Goal: Transaction & Acquisition: Purchase product/service

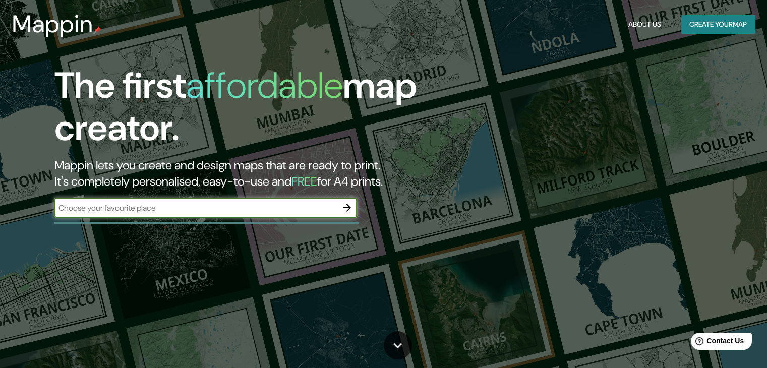
click at [246, 215] on div "​" at bounding box center [205, 208] width 303 height 20
type input "huancayo"
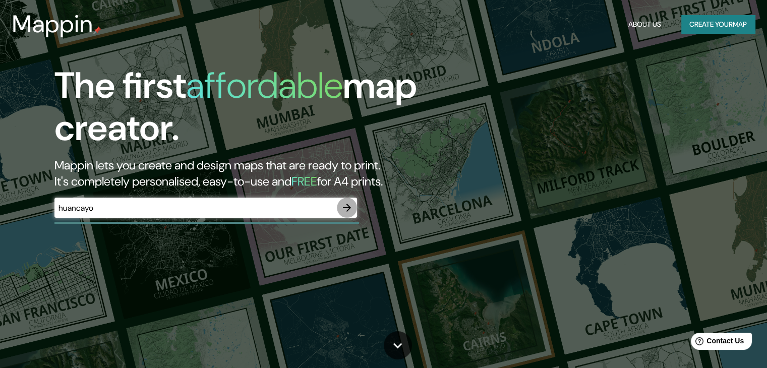
click at [347, 207] on icon "button" at bounding box center [347, 208] width 12 height 12
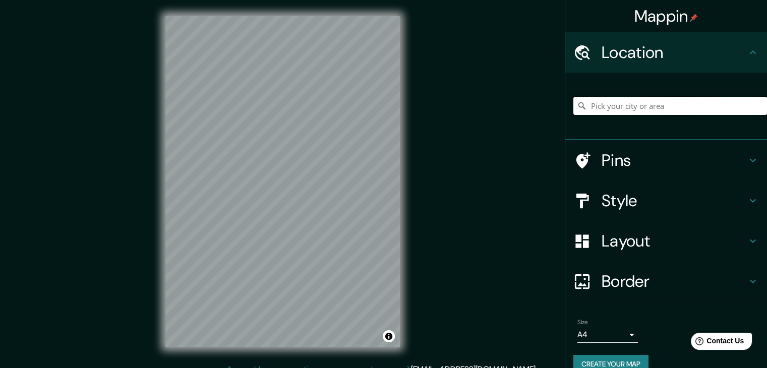
click at [643, 103] on input "Pick your city or area" at bounding box center [670, 106] width 194 height 18
type input "Huancayo, Departamento de Junín, Perú"
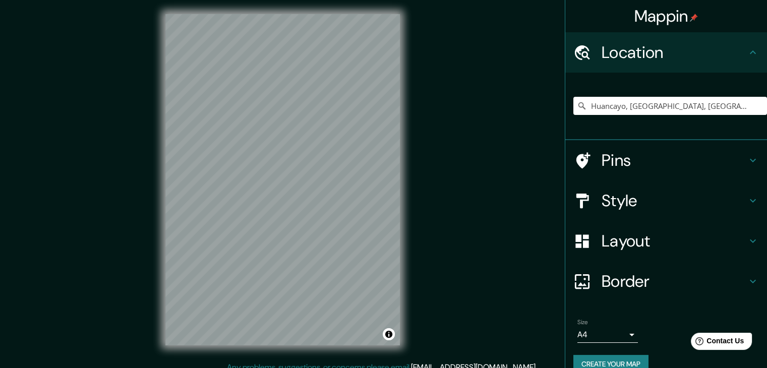
click at [459, 174] on div "Mappin Location Huancayo, Departamento de Junín, Perú Huancayo Departamento de …" at bounding box center [383, 188] width 767 height 380
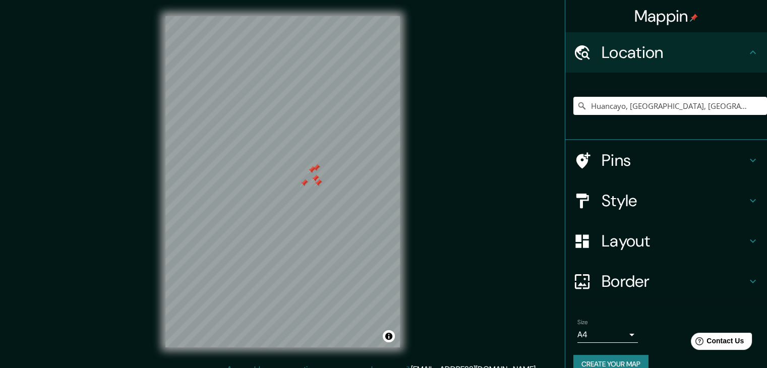
click at [315, 178] on div at bounding box center [315, 178] width 8 height 8
click at [317, 181] on div at bounding box center [318, 183] width 8 height 8
click at [315, 167] on div at bounding box center [312, 170] width 8 height 8
click at [315, 168] on div at bounding box center [316, 168] width 8 height 8
click at [305, 184] on div at bounding box center [304, 183] width 8 height 8
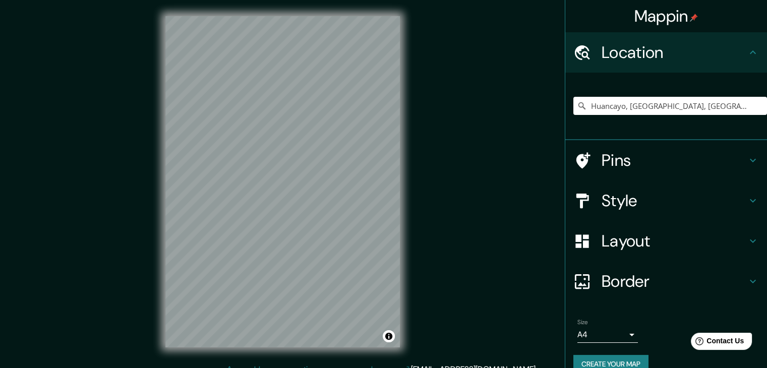
click at [433, 161] on div "Mappin Location Huancayo, Departamento de Junín, Perú Huancayo Departamento de …" at bounding box center [383, 190] width 767 height 380
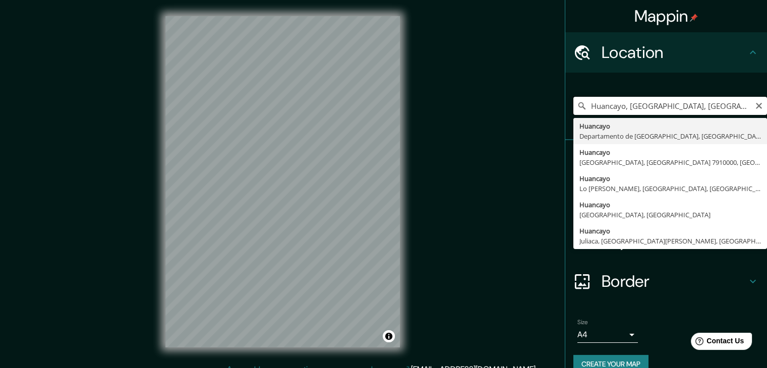
click at [730, 113] on input "Huancayo, Departamento de Junín, Perú" at bounding box center [670, 106] width 194 height 18
click at [611, 86] on div "Huancayo, Departamento de Junín, Perú Huancayo Departamento de Junín, Perú Huan…" at bounding box center [670, 106] width 194 height 50
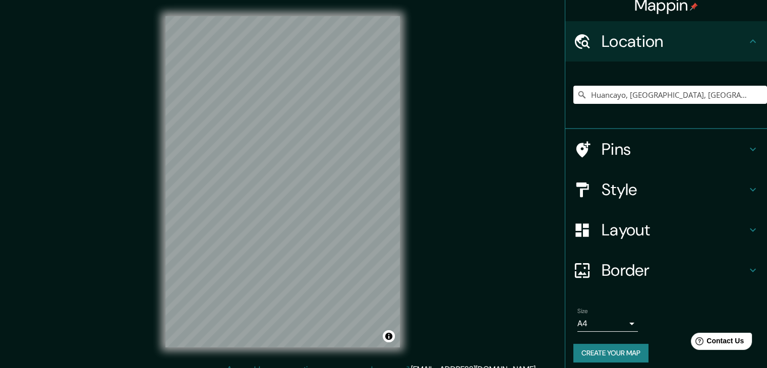
scroll to position [17, 0]
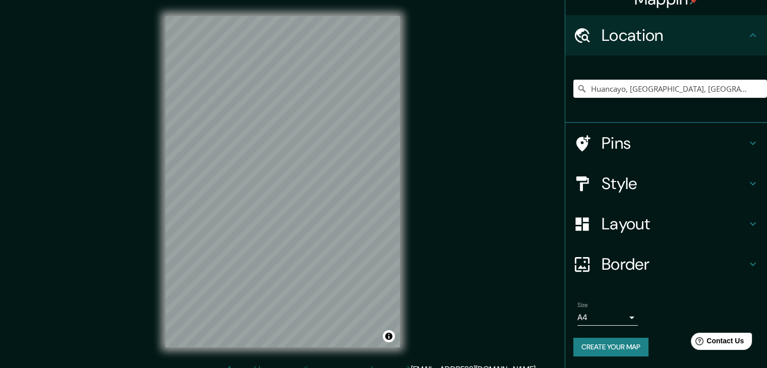
click at [617, 324] on body "Mappin Location Huancayo, Departamento de Junín, Perú Huancayo Departamento de …" at bounding box center [383, 184] width 767 height 368
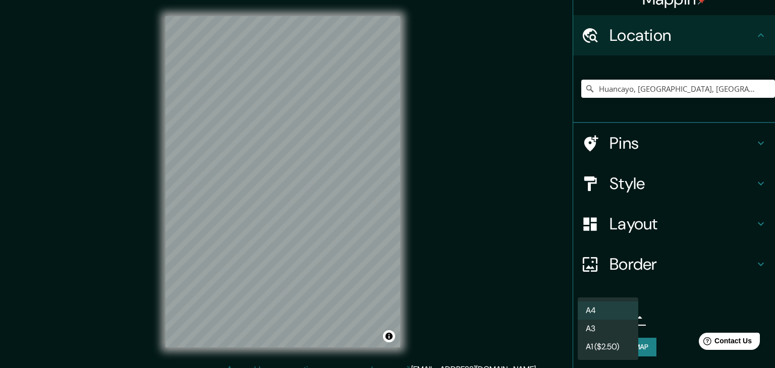
click at [621, 331] on li "A3" at bounding box center [607, 329] width 61 height 18
type input "a4"
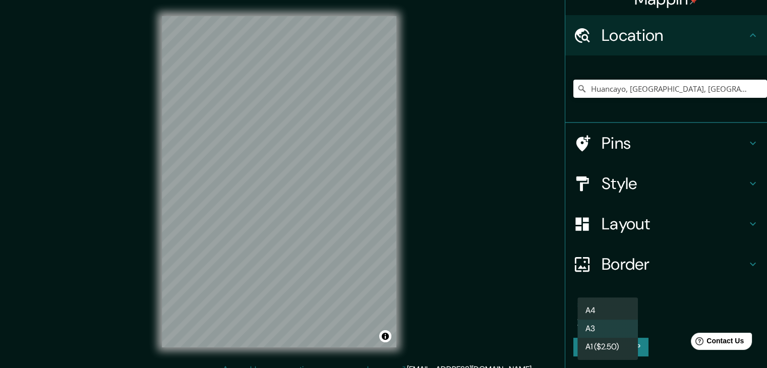
click at [617, 323] on body "Mappin Location Huancayo, Departamento de Junín, Perú Huancayo Departamento de …" at bounding box center [383, 184] width 767 height 368
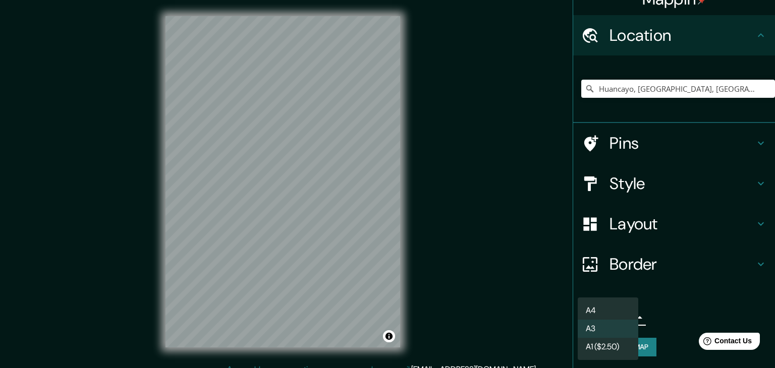
click at [660, 310] on div at bounding box center [387, 184] width 775 height 368
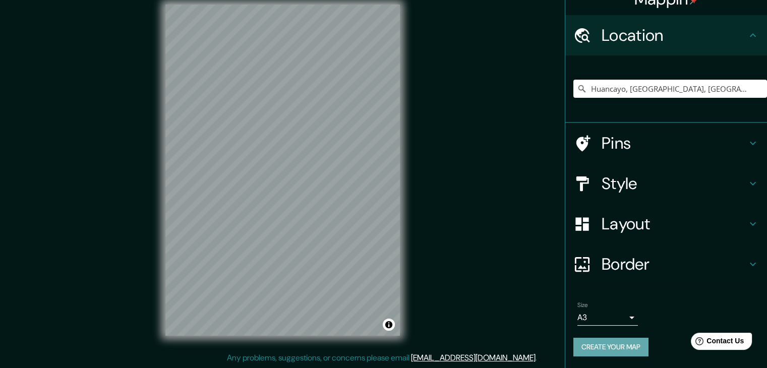
click at [630, 346] on button "Create your map" at bounding box center [610, 347] width 75 height 19
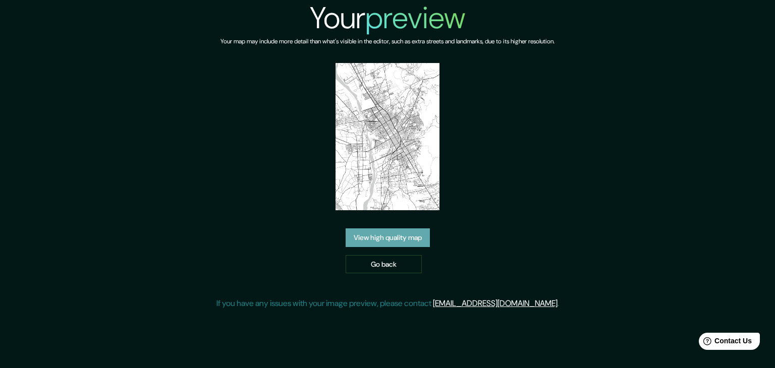
click at [405, 241] on link "View high quality map" at bounding box center [387, 237] width 84 height 19
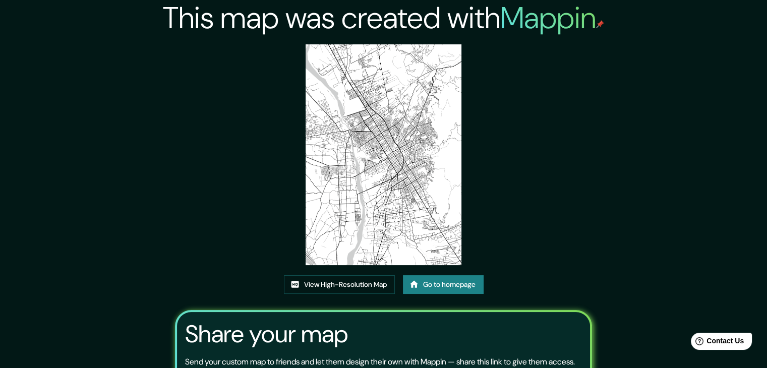
drag, startPoint x: 414, startPoint y: 179, endPoint x: 504, endPoint y: 135, distance: 101.0
click at [504, 134] on div "This map was created with Mappin View High-Resolution Map Go to homepage Share …" at bounding box center [383, 230] width 441 height 461
click at [378, 283] on link "View High-Resolution Map" at bounding box center [339, 284] width 111 height 19
